Goal: Task Accomplishment & Management: Complete application form

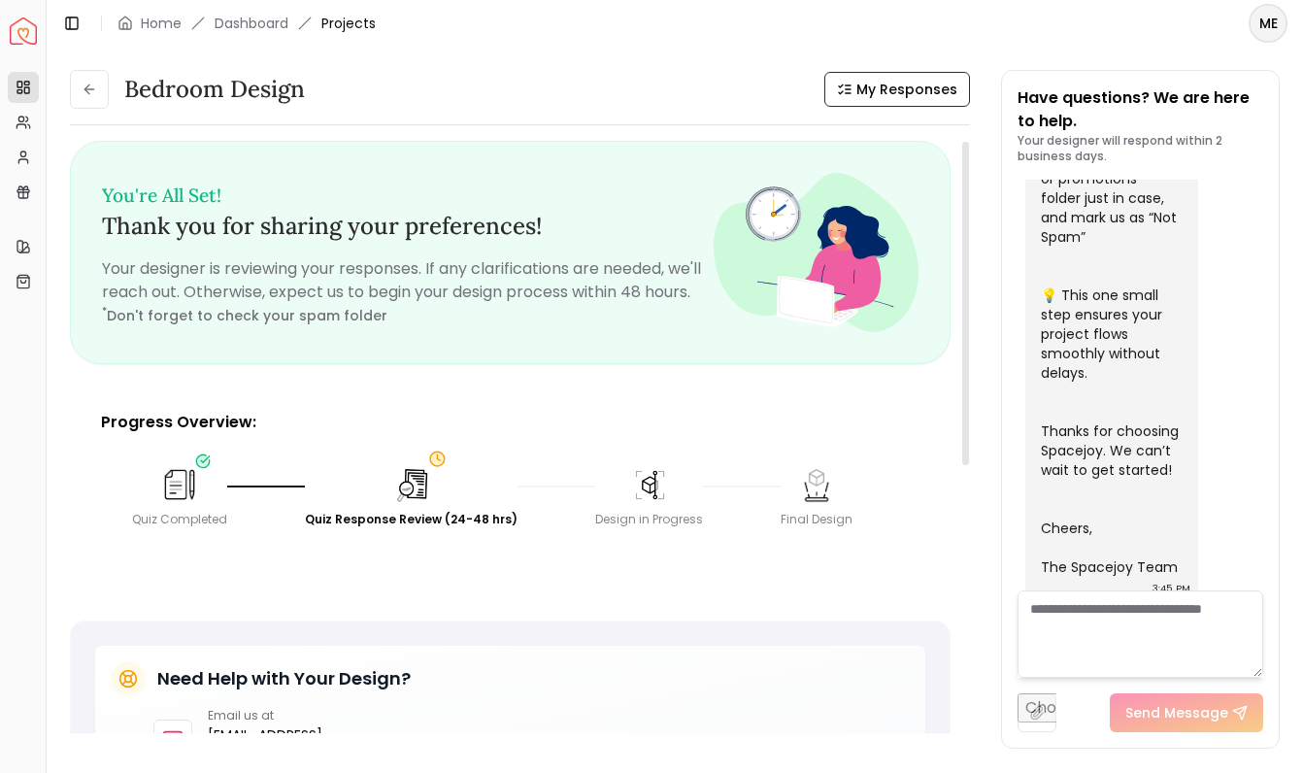
click at [637, 498] on img at bounding box center [649, 485] width 40 height 40
click at [398, 487] on img at bounding box center [411, 485] width 43 height 43
click at [27, 148] on link "My Profile" at bounding box center [23, 157] width 31 height 31
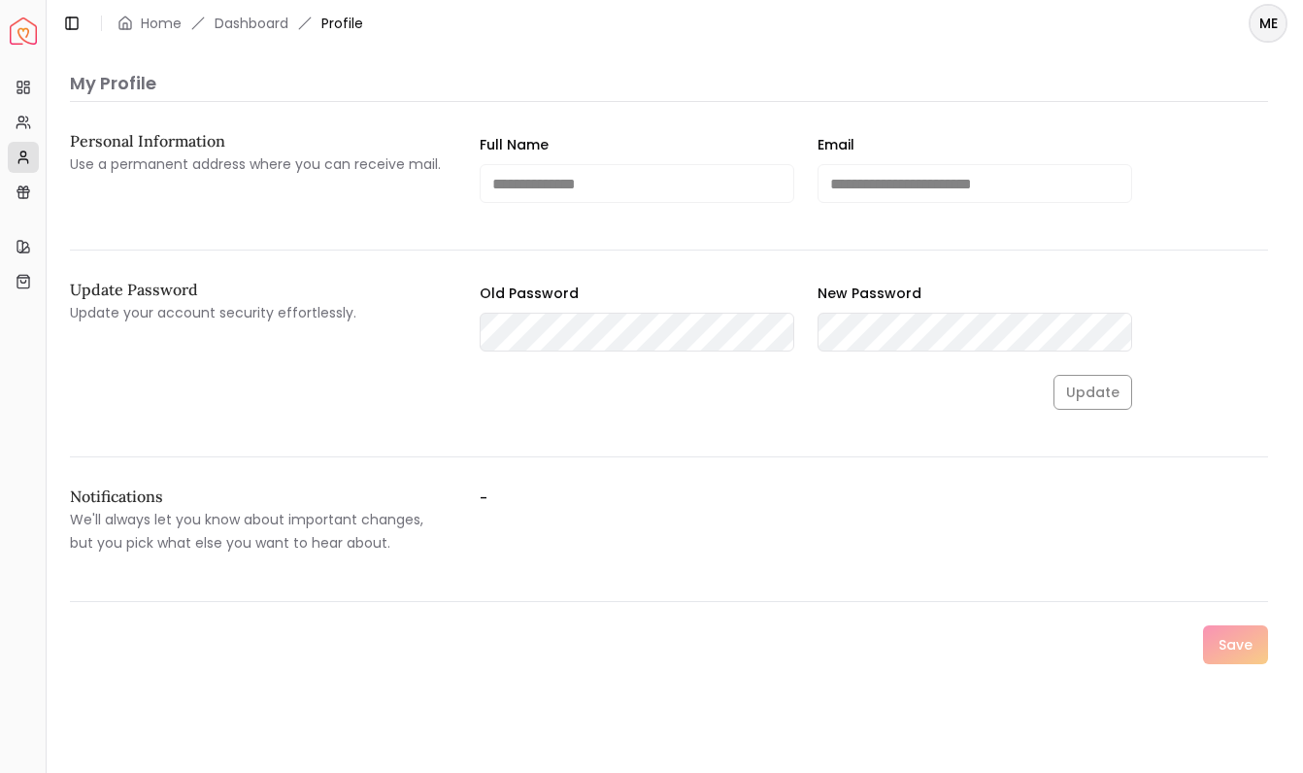
click at [30, 200] on div "Quick Links" at bounding box center [23, 215] width 30 height 31
click at [18, 251] on icon at bounding box center [19, 247] width 5 height 12
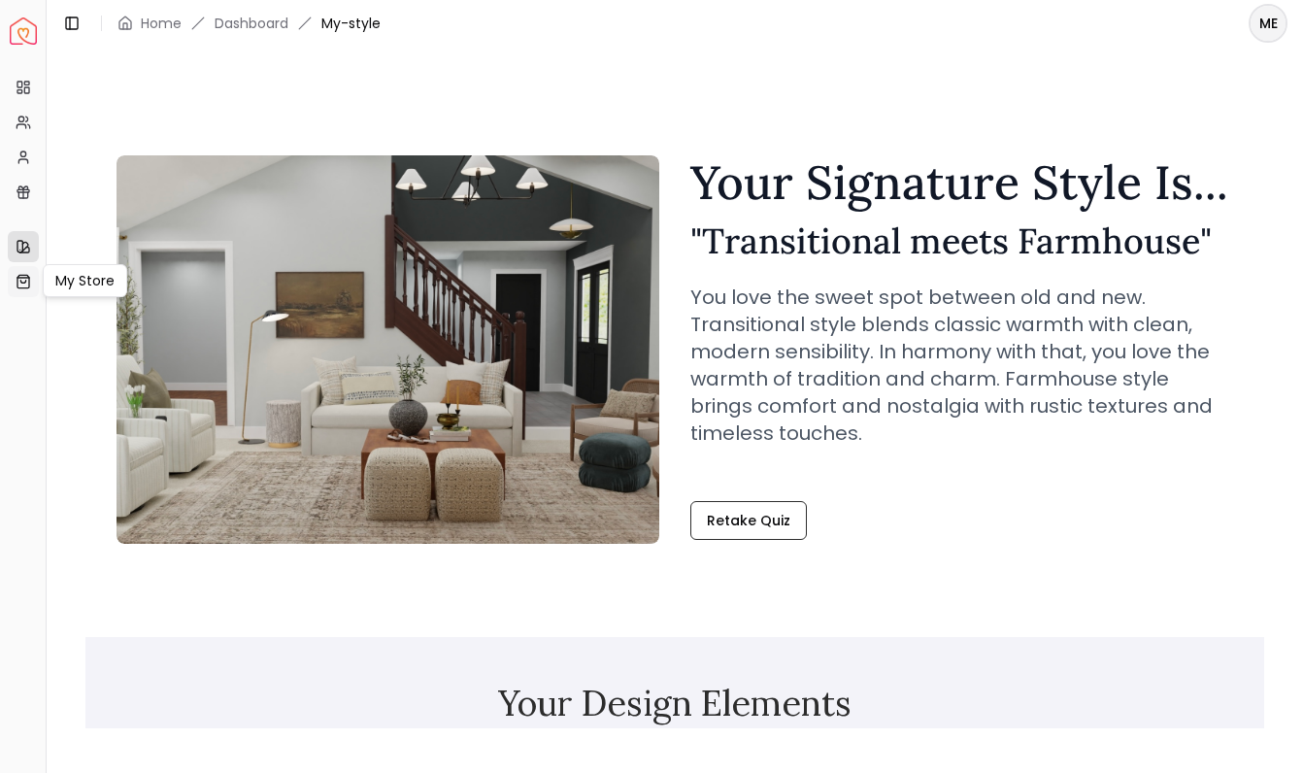
click at [18, 284] on icon at bounding box center [24, 282] width 16 height 16
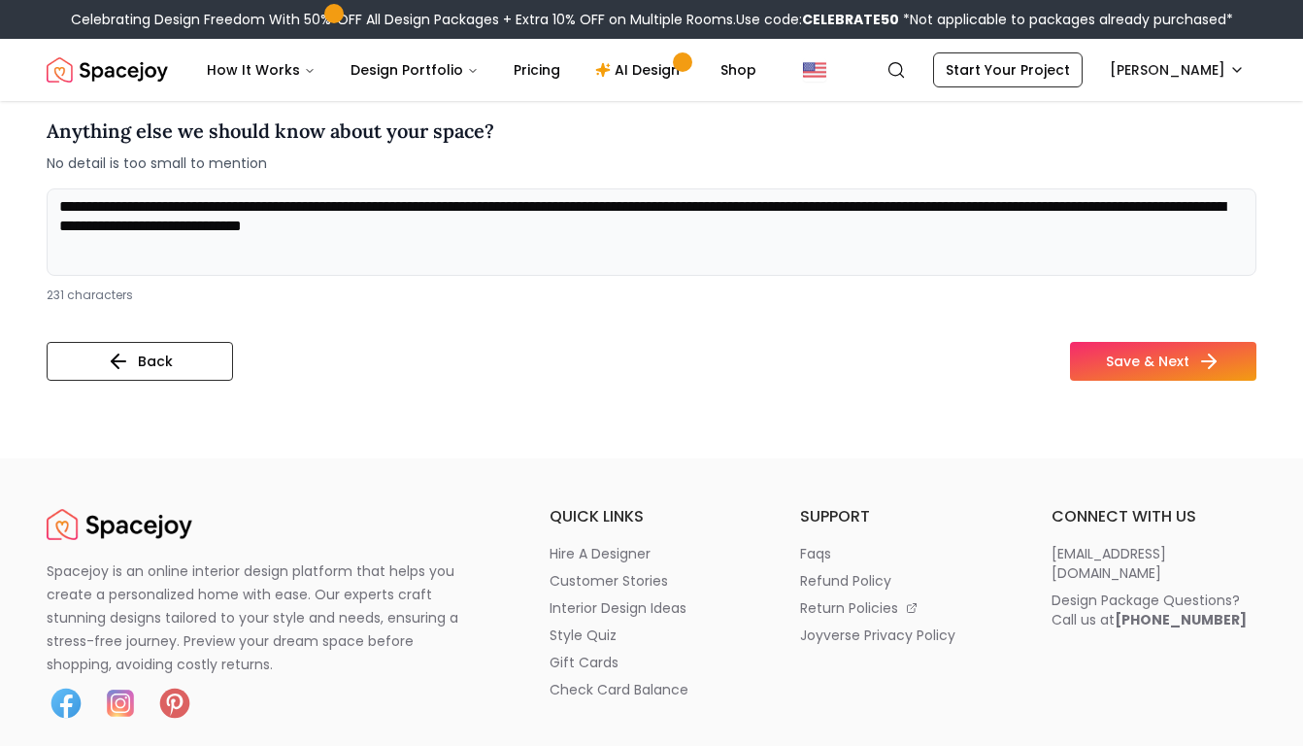
scroll to position [787, 0]
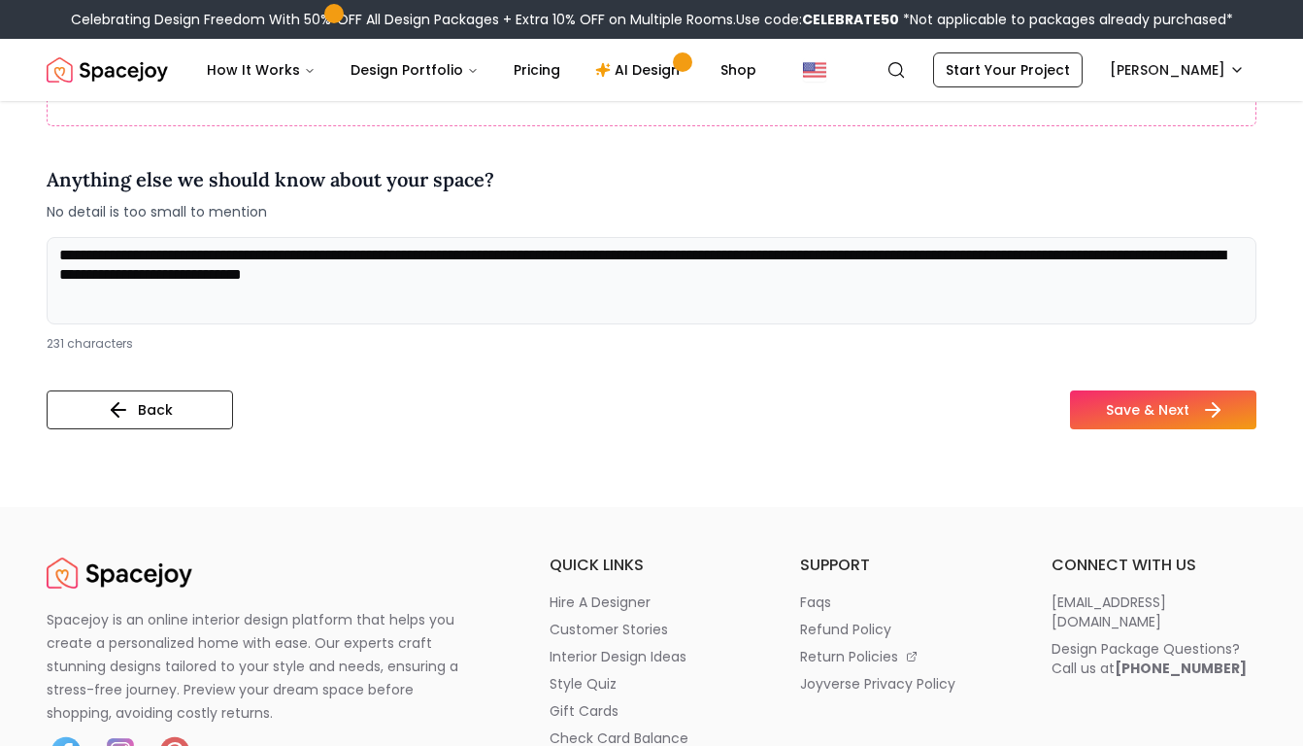
click at [1157, 404] on button "Save & Next" at bounding box center [1163, 409] width 186 height 39
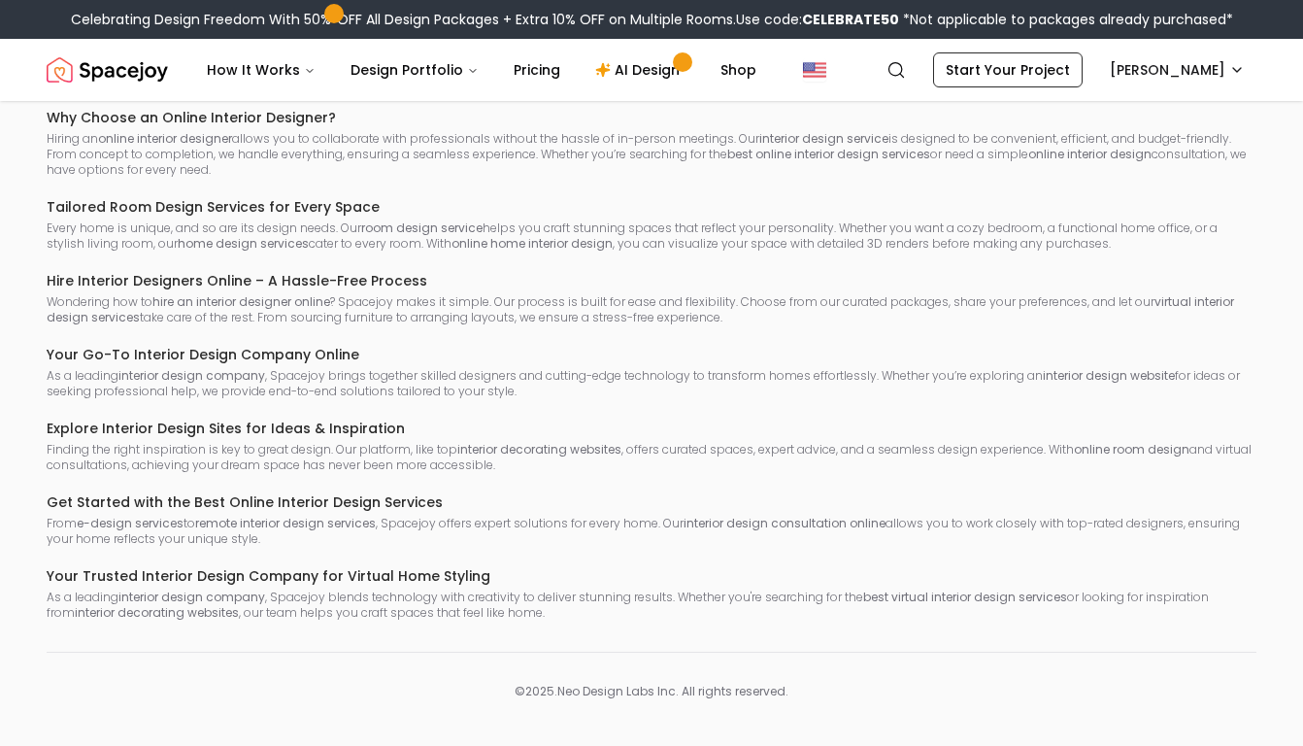
scroll to position [5452, 0]
